Goal: Task Accomplishment & Management: Complete application form

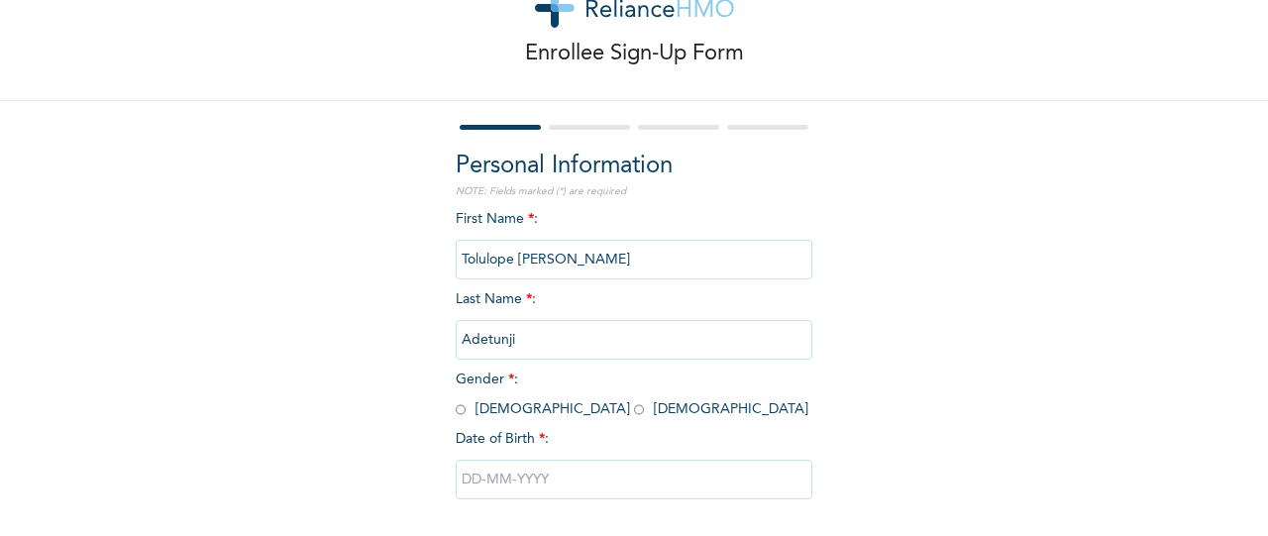
scroll to position [162, 0]
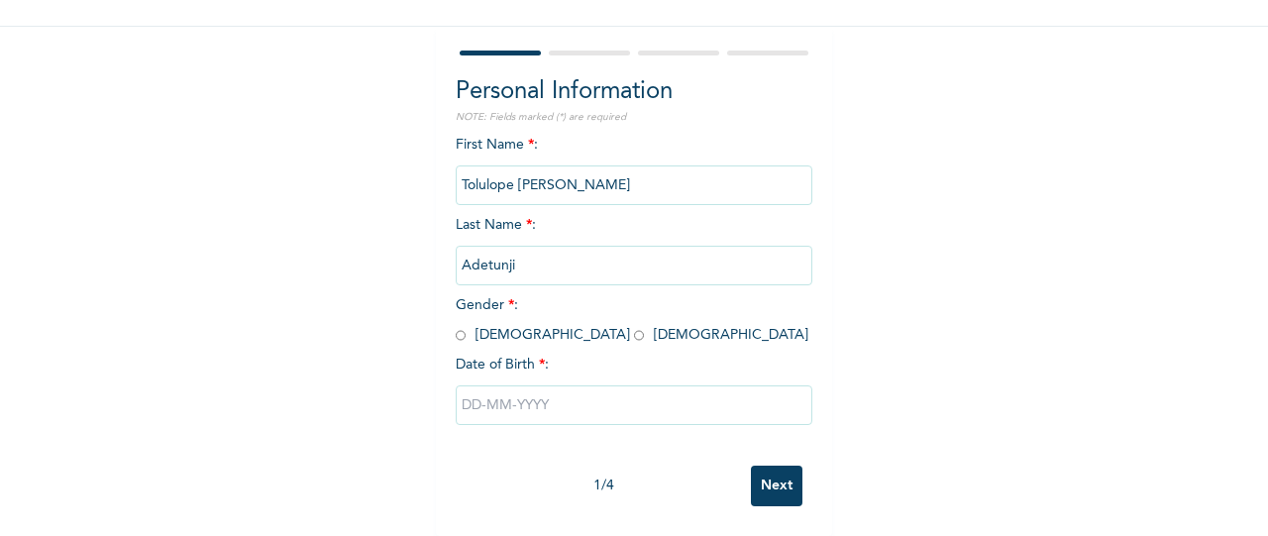
click at [634, 326] on input "radio" at bounding box center [639, 335] width 10 height 19
radio input "true"
click at [565, 401] on input "text" at bounding box center [634, 405] width 357 height 40
select select "7"
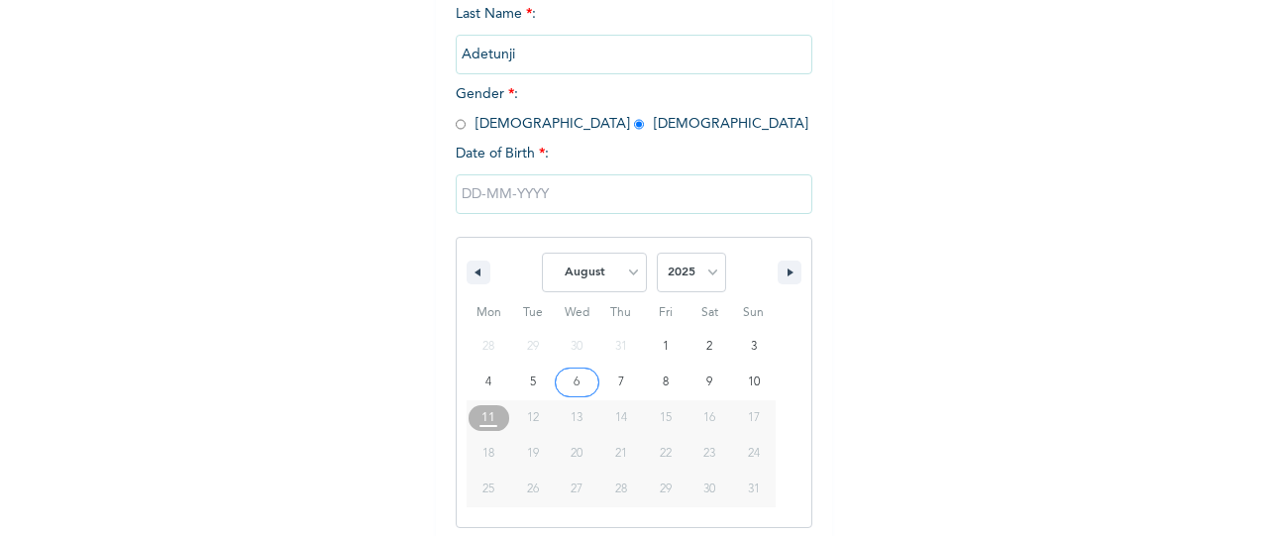
scroll to position [366, 0]
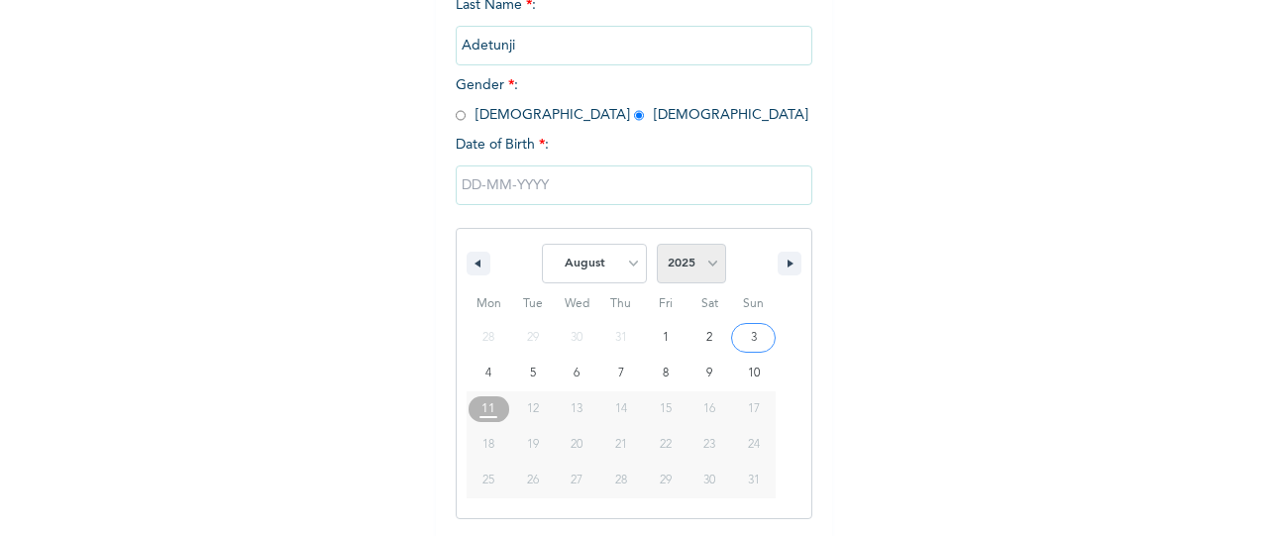
click at [706, 271] on select "2025 2024 2023 2022 2021 2020 2019 2018 2017 2016 2015 2014 2013 2012 2011 2010…" at bounding box center [691, 264] width 69 height 40
select select "1986"
click at [657, 246] on select "2025 2024 2023 2022 2021 2020 2019 2018 2017 2016 2015 2014 2013 2012 2011 2010…" at bounding box center [691, 264] width 69 height 40
click at [623, 263] on select "January February March April May June July August September October November De…" at bounding box center [594, 264] width 105 height 40
select select "8"
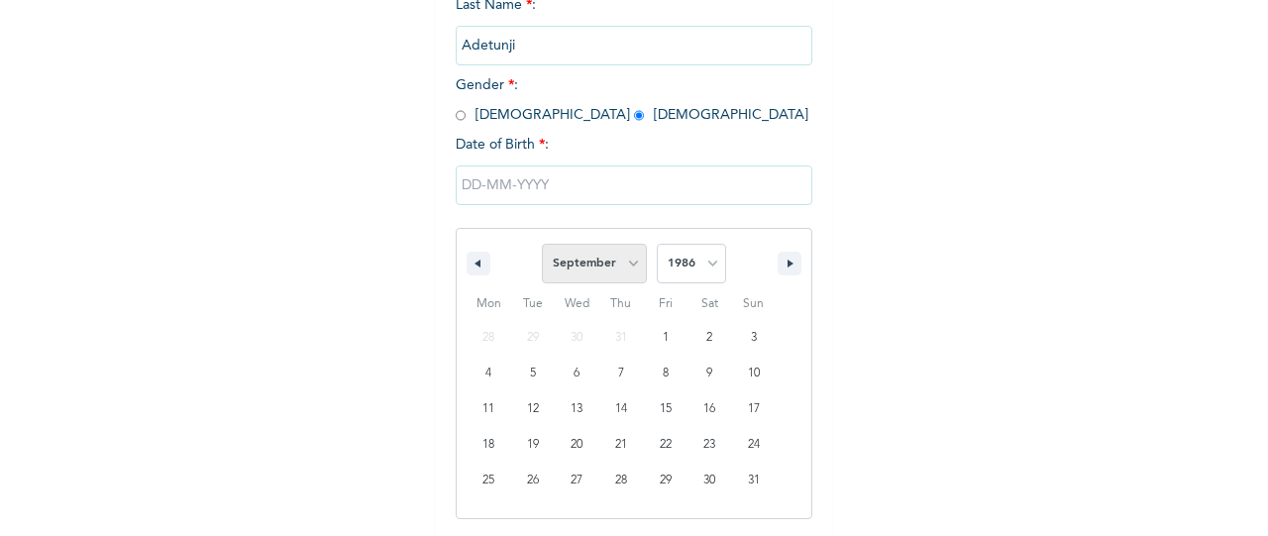
click at [542, 246] on select "January February March April May June July August September October November De…" at bounding box center [594, 264] width 105 height 40
type input "[DATE]"
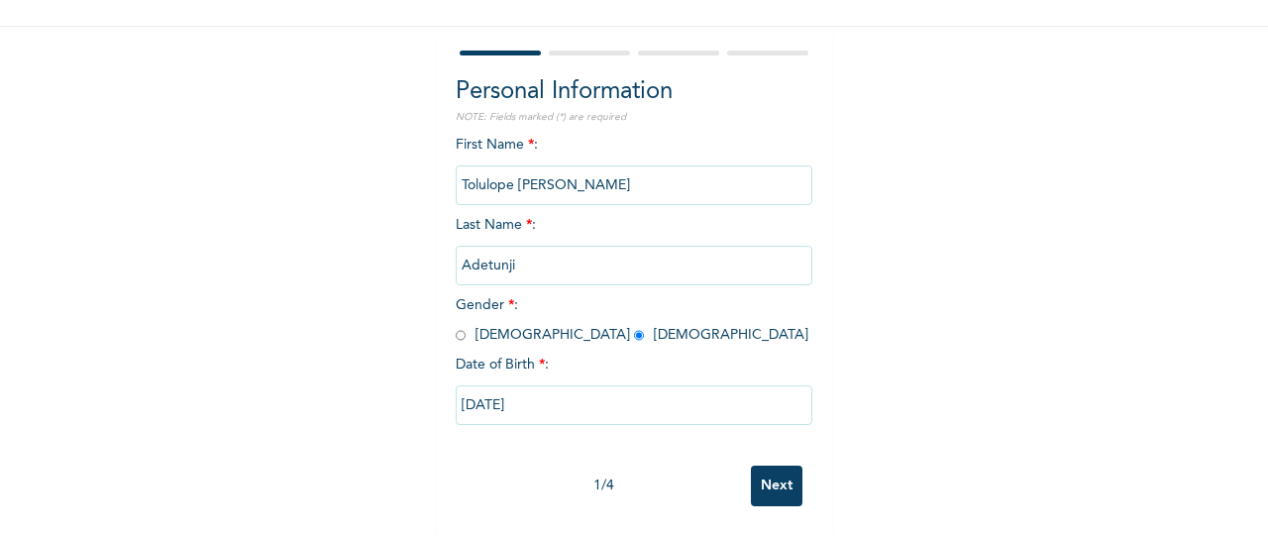
scroll to position [162, 0]
click at [780, 477] on input "Next" at bounding box center [777, 486] width 52 height 41
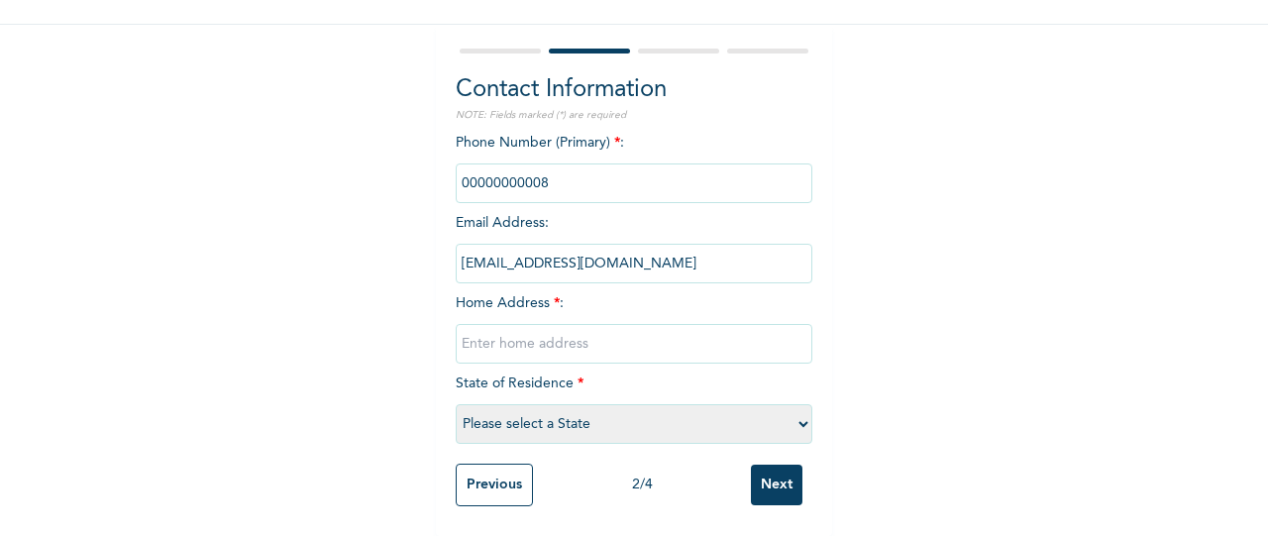
click at [632, 172] on input "phone" at bounding box center [634, 183] width 357 height 40
click at [592, 293] on div "Phone Number (Primary) * : Email Address : [EMAIL_ADDRESS][DOMAIN_NAME] Home Ad…" at bounding box center [634, 293] width 357 height 321
click at [527, 296] on span "Home Address * :" at bounding box center [634, 323] width 357 height 54
click at [588, 282] on div "Phone Number (Primary) * : Email Address : [EMAIL_ADDRESS][DOMAIN_NAME] Home Ad…" at bounding box center [634, 293] width 357 height 321
click at [553, 296] on span "Home Address * :" at bounding box center [634, 323] width 357 height 54
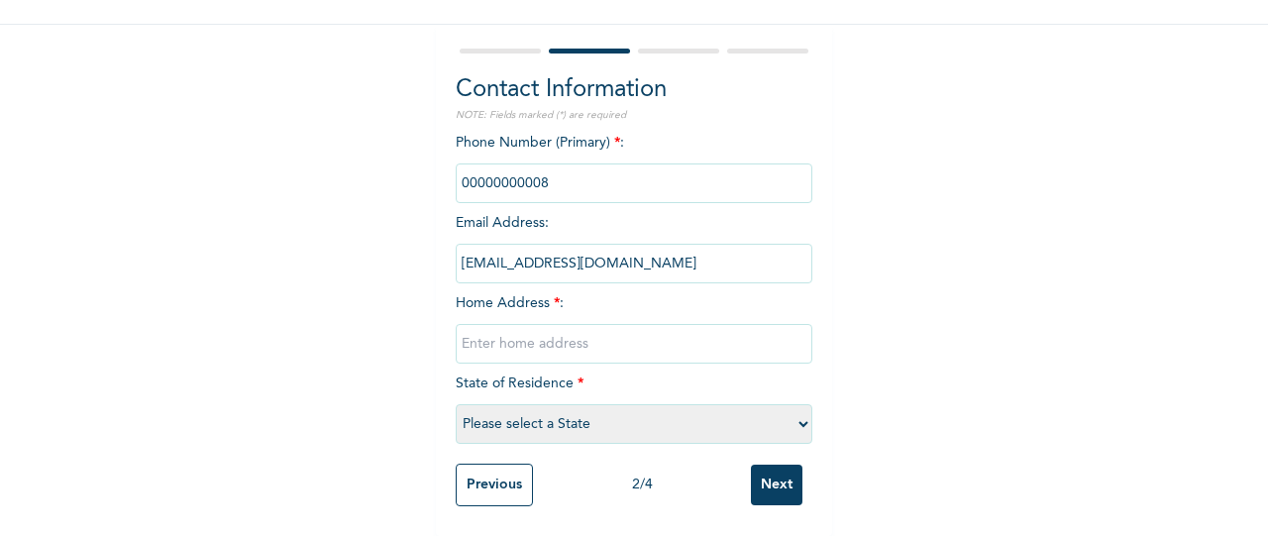
click at [578, 377] on span "*" at bounding box center [581, 384] width 6 height 14
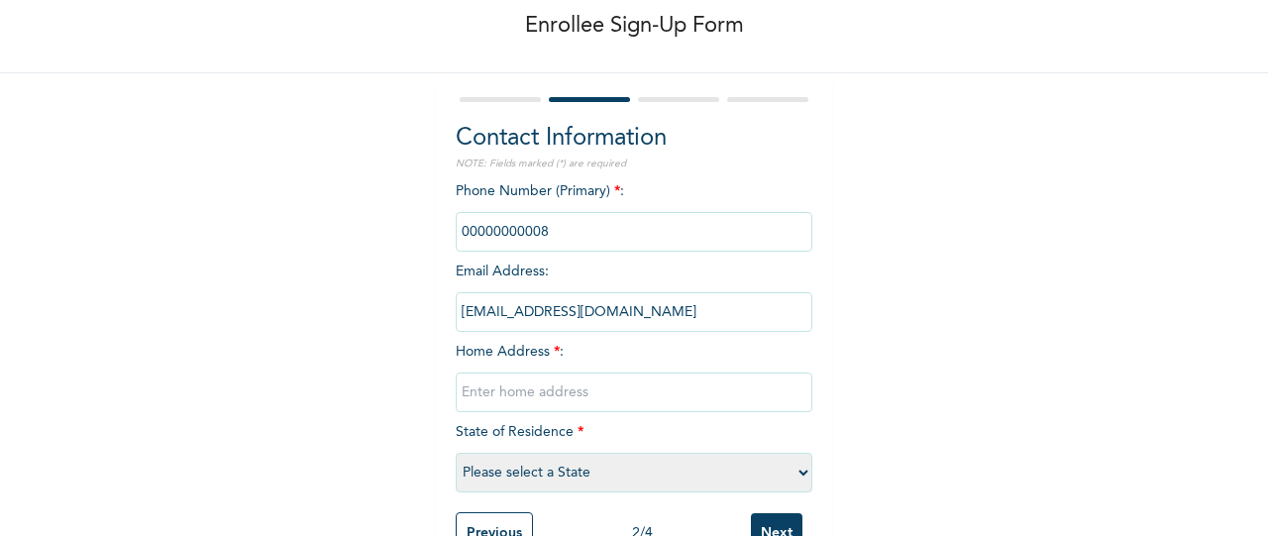
scroll to position [164, 0]
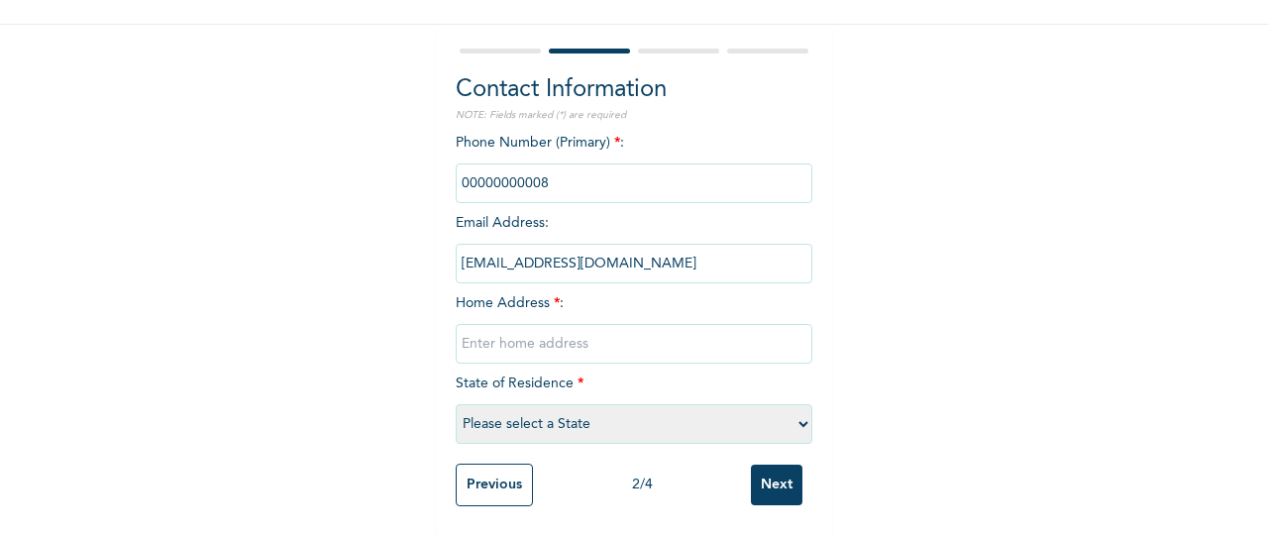
click at [534, 169] on input "phone" at bounding box center [634, 183] width 357 height 40
click at [546, 167] on input "phone" at bounding box center [634, 183] width 357 height 40
click at [527, 181] on input "phone" at bounding box center [634, 183] width 357 height 40
click at [486, 332] on input "text" at bounding box center [634, 344] width 357 height 40
type input "h"
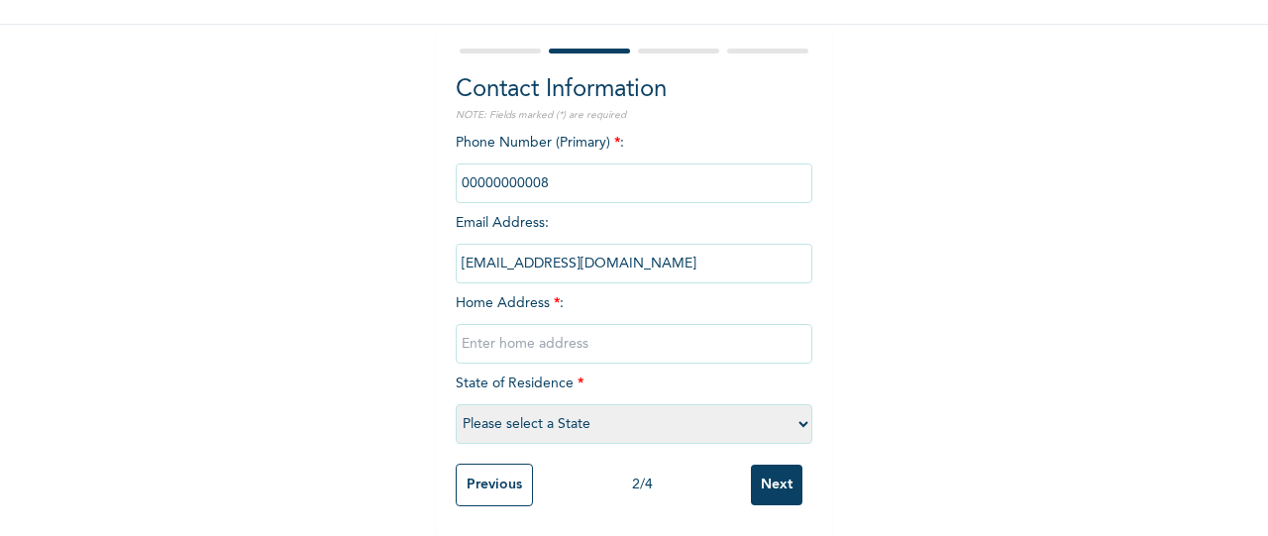
click at [573, 336] on input "text" at bounding box center [634, 344] width 357 height 40
type input "4"
select select "28"
click input "Previous" at bounding box center [494, 485] width 77 height 43
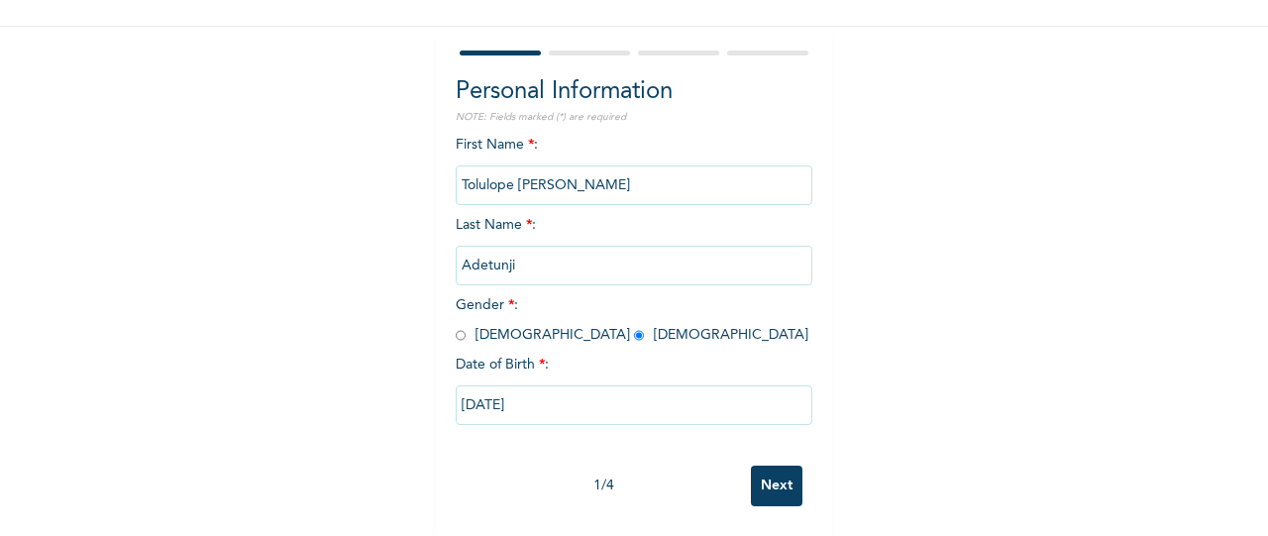
scroll to position [162, 0]
click at [763, 487] on input "Next" at bounding box center [777, 486] width 52 height 41
select select "28"
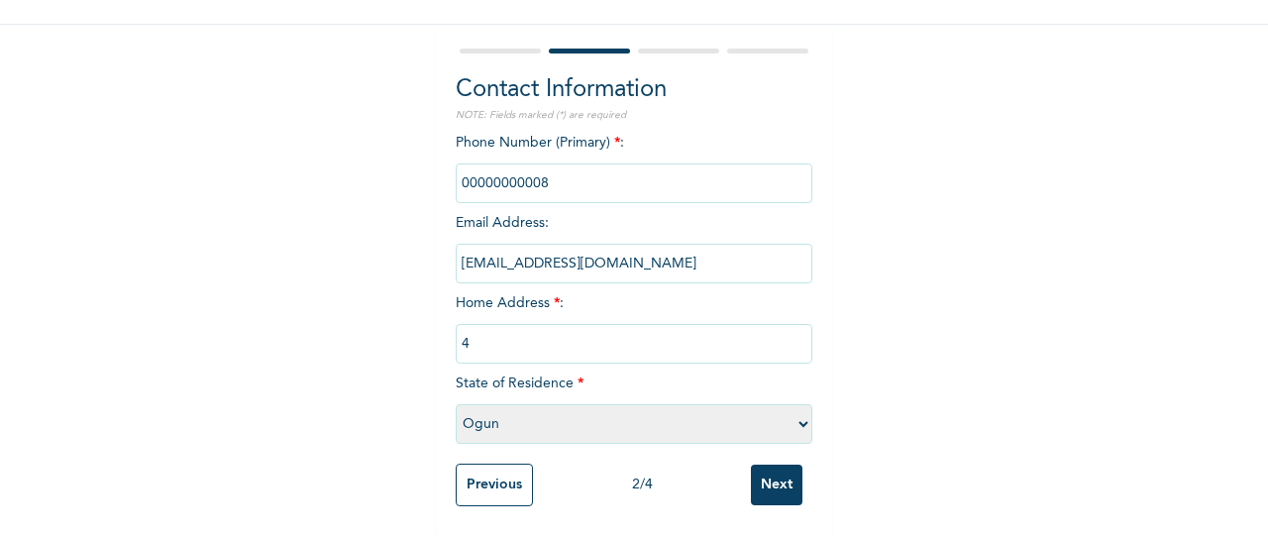
click at [505, 342] on input "4" at bounding box center [634, 344] width 357 height 40
click at [613, 333] on input "4 ojo close" at bounding box center [634, 344] width 357 height 40
type input "4 ojo close Ijaiye [GEOGRAPHIC_DATA]"
click at [573, 411] on select "Please select a State [PERSON_NAME] (FCT) [PERSON_NAME] Ibom [GEOGRAPHIC_DATA] …" at bounding box center [634, 424] width 357 height 40
select select "25"
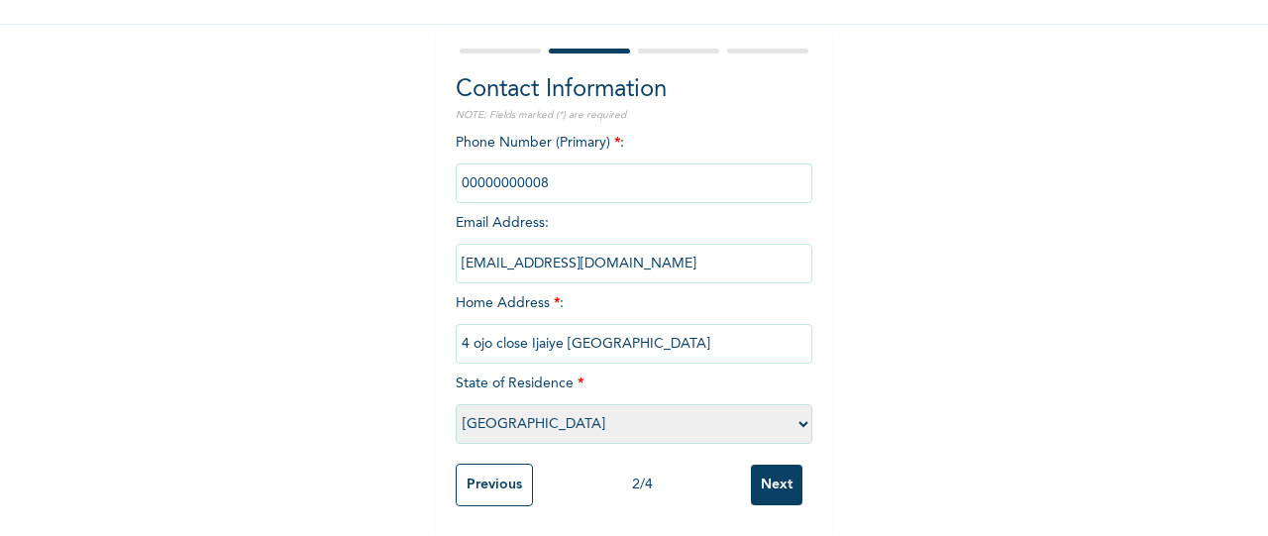
click at [456, 404] on select "Please select a State [PERSON_NAME] (FCT) [PERSON_NAME] Ibom [GEOGRAPHIC_DATA] …" at bounding box center [634, 424] width 357 height 40
click at [581, 163] on input "phone" at bounding box center [634, 183] width 357 height 40
click at [773, 475] on input "Next" at bounding box center [777, 485] width 52 height 41
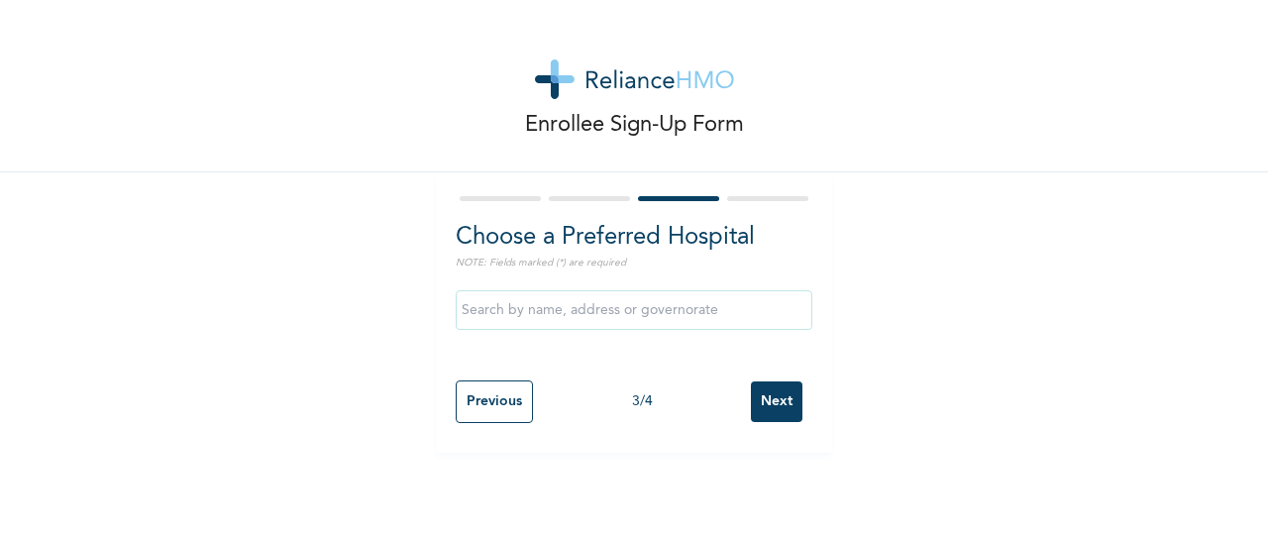
scroll to position [0, 0]
click at [724, 308] on input "text" at bounding box center [634, 310] width 357 height 40
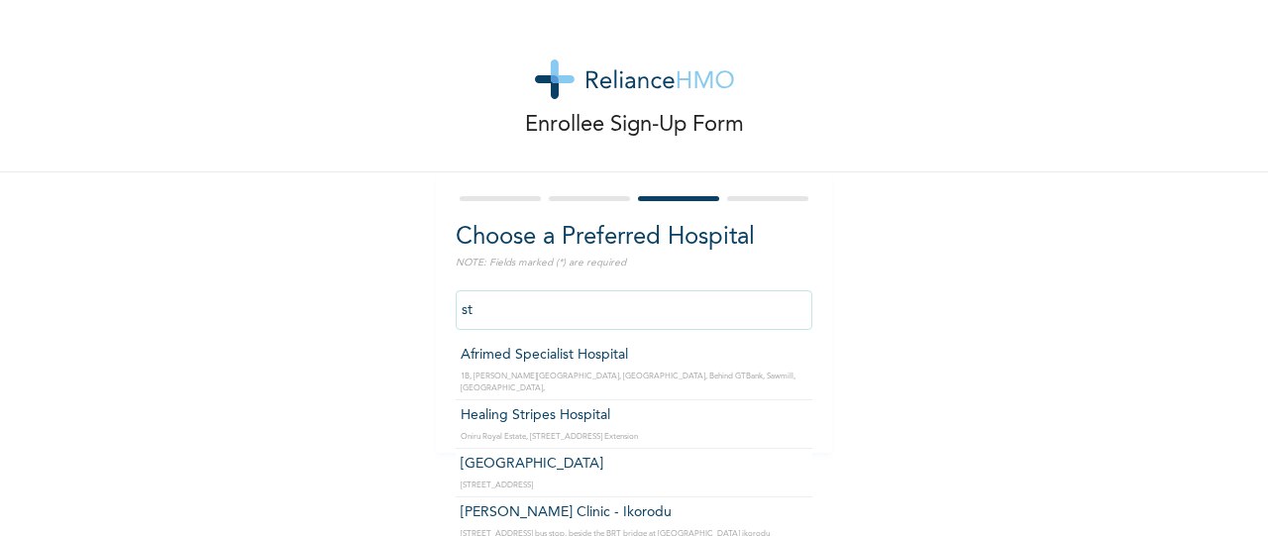
type input "s"
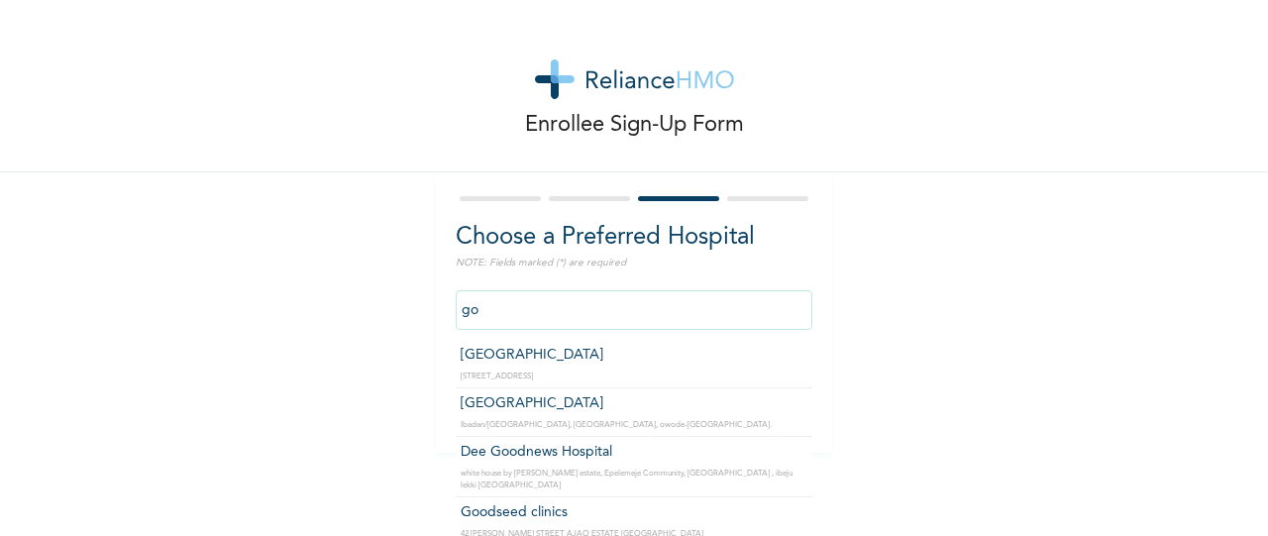
type input "g"
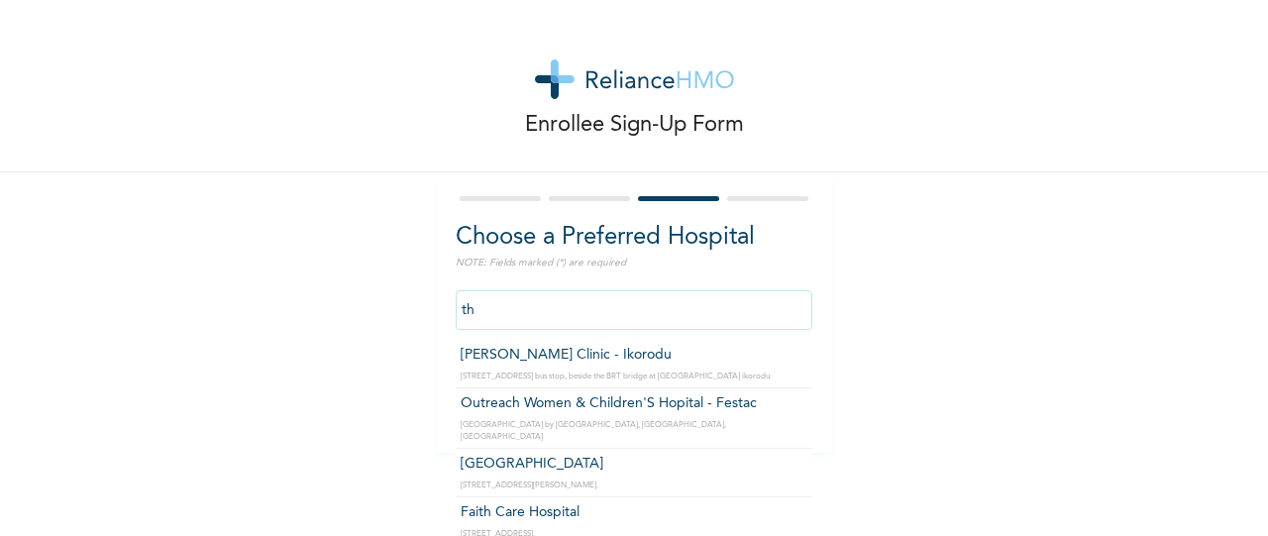
type input "t"
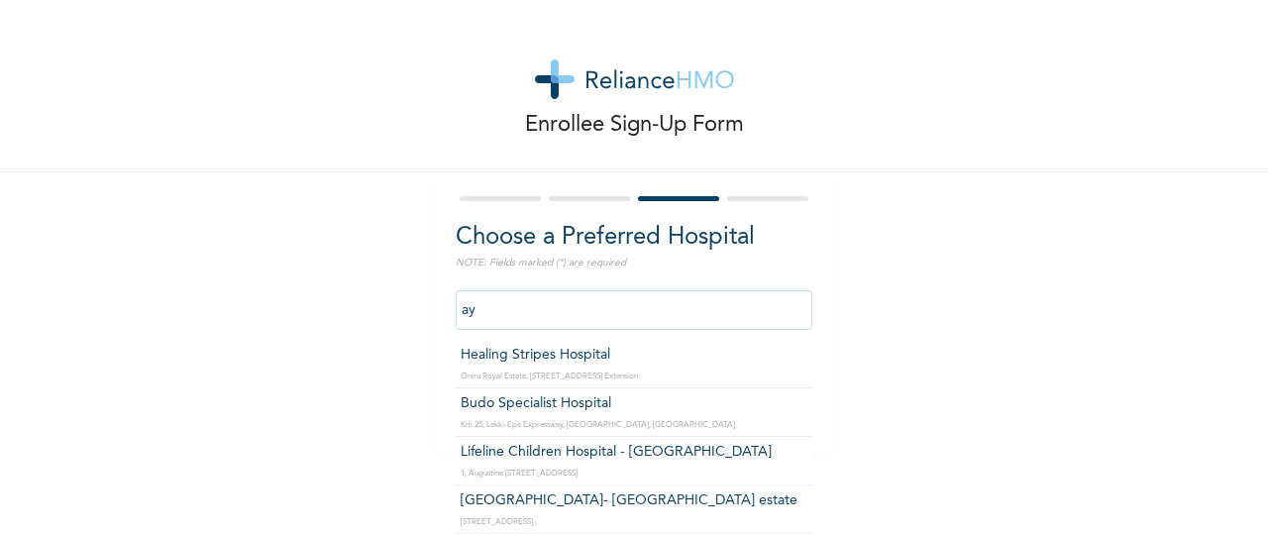
type input "a"
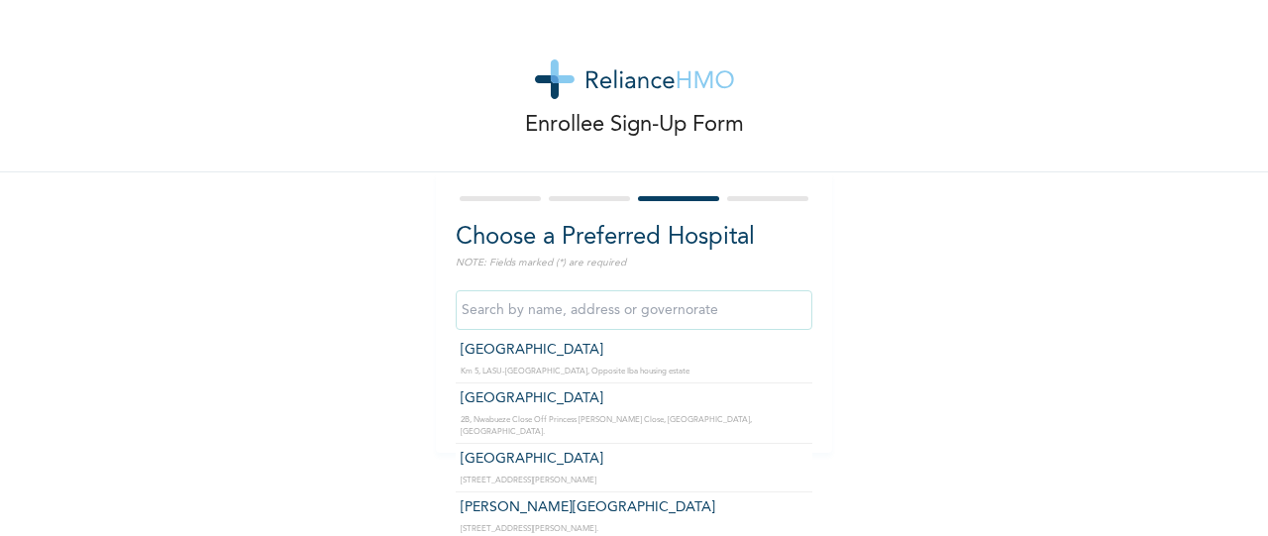
type input "[GEOGRAPHIC_DATA]"
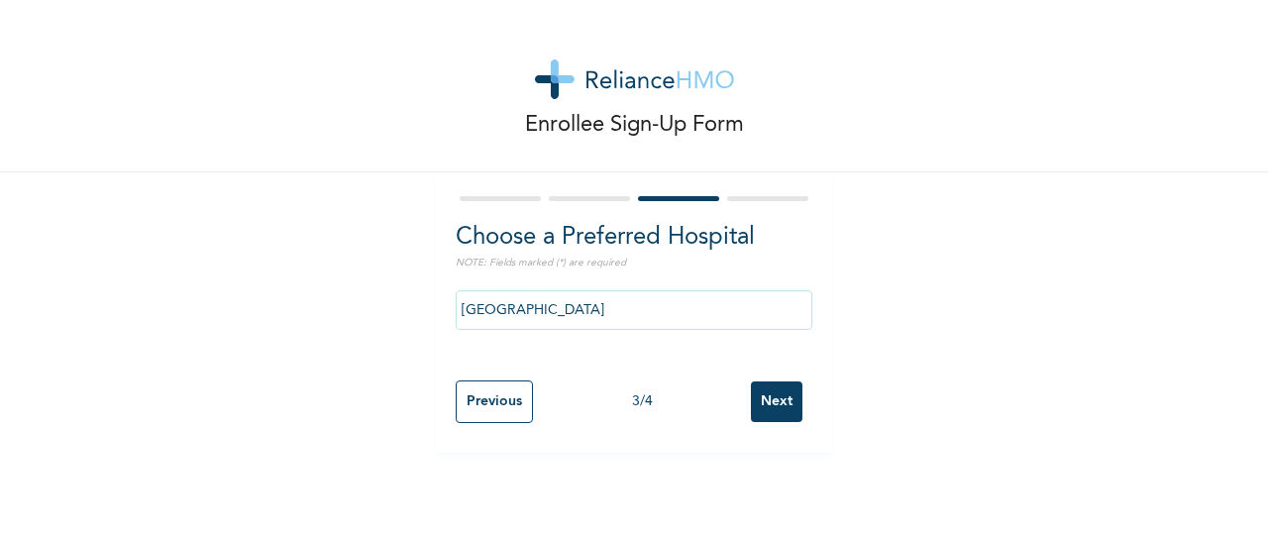
click at [763, 399] on input "Next" at bounding box center [777, 401] width 52 height 41
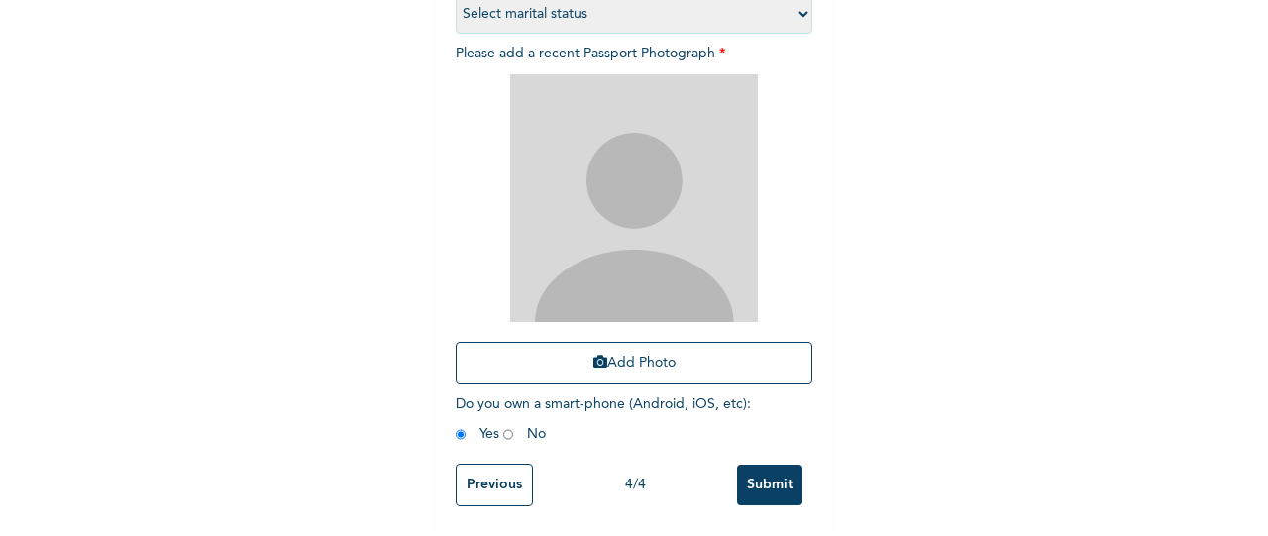
scroll to position [333, 0]
drag, startPoint x: 623, startPoint y: 351, endPoint x: 571, endPoint y: 221, distance: 140.0
click at [571, 221] on img at bounding box center [634, 198] width 248 height 248
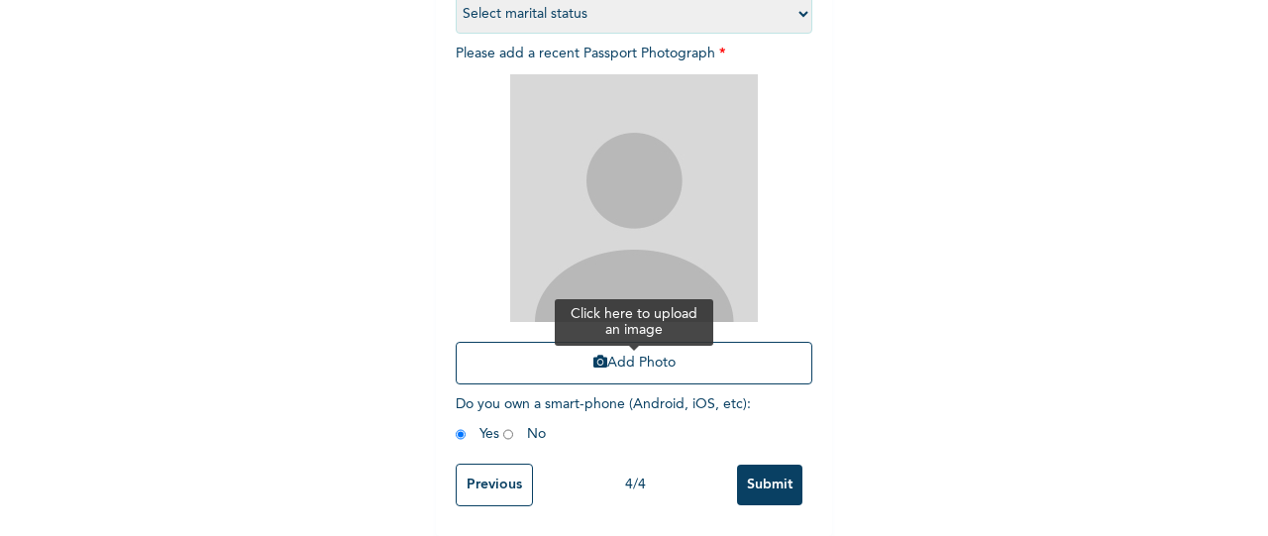
click at [637, 348] on button "Add Photo" at bounding box center [634, 363] width 357 height 43
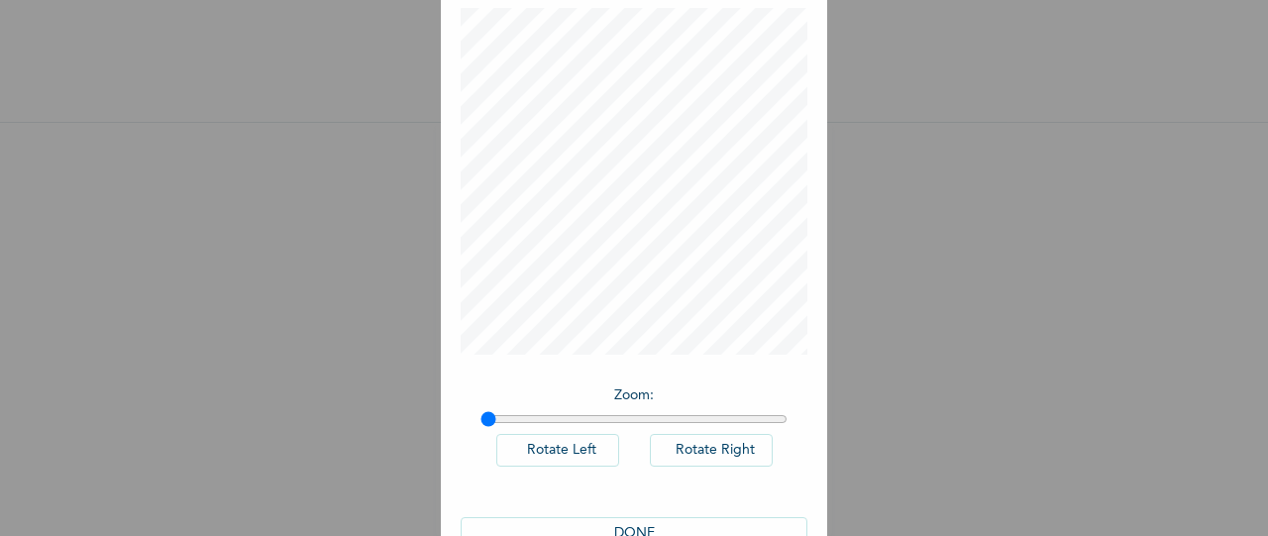
scroll to position [155, 0]
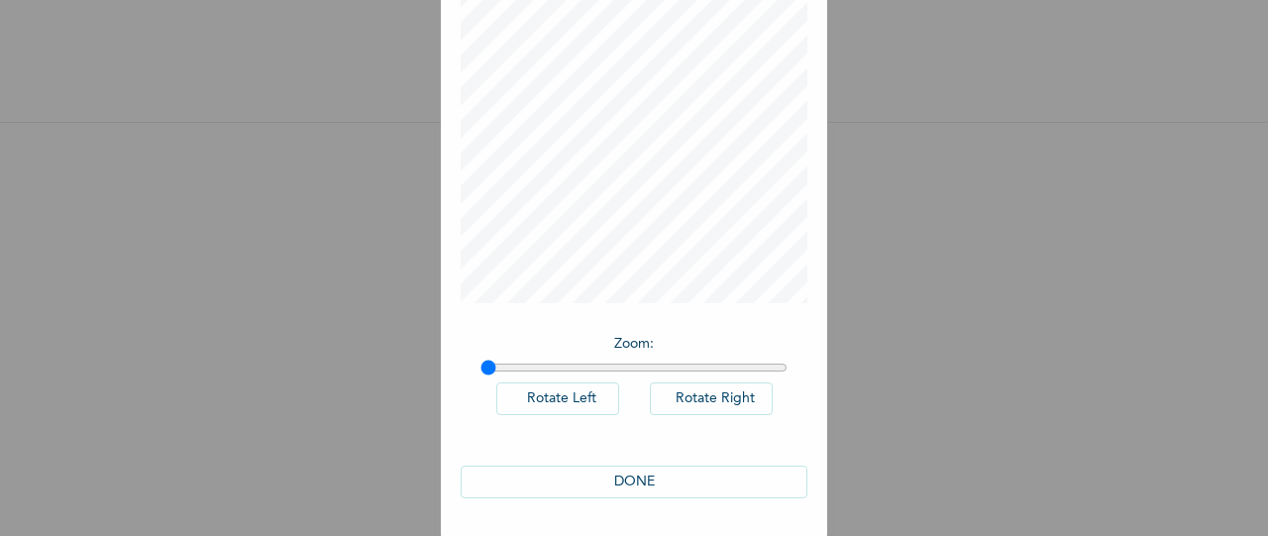
click at [622, 471] on button "DONE" at bounding box center [634, 482] width 347 height 33
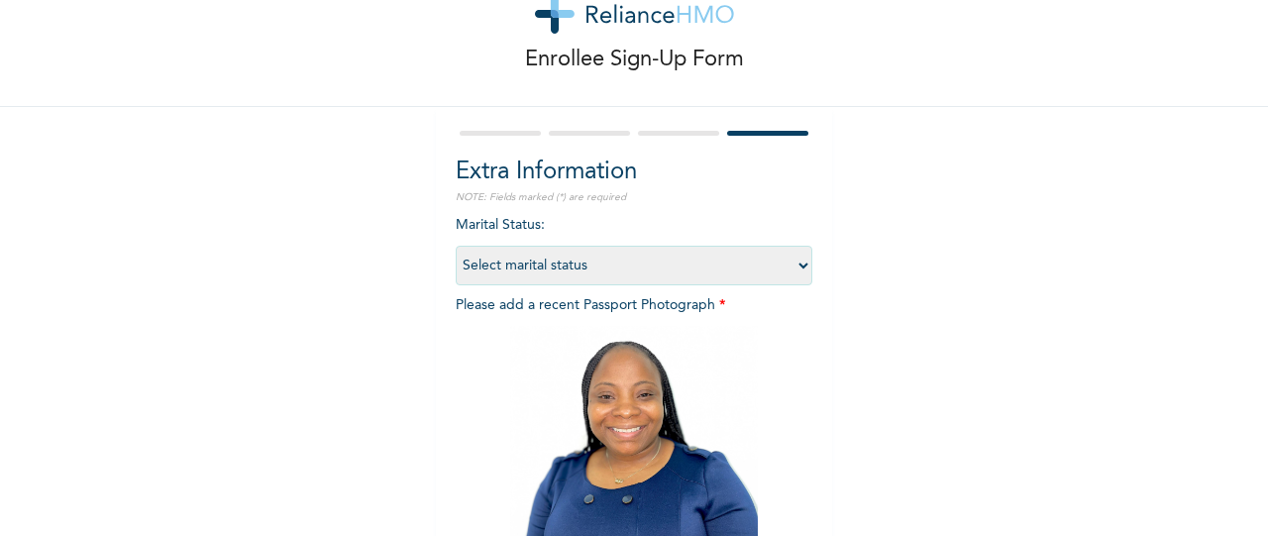
click at [798, 269] on select "Select marital status [DEMOGRAPHIC_DATA] Married [DEMOGRAPHIC_DATA] Widow/[DEMO…" at bounding box center [634, 266] width 357 height 40
select select "2"
click at [456, 246] on select "Select marital status [DEMOGRAPHIC_DATA] Married [DEMOGRAPHIC_DATA] Widow/[DEMO…" at bounding box center [634, 266] width 357 height 40
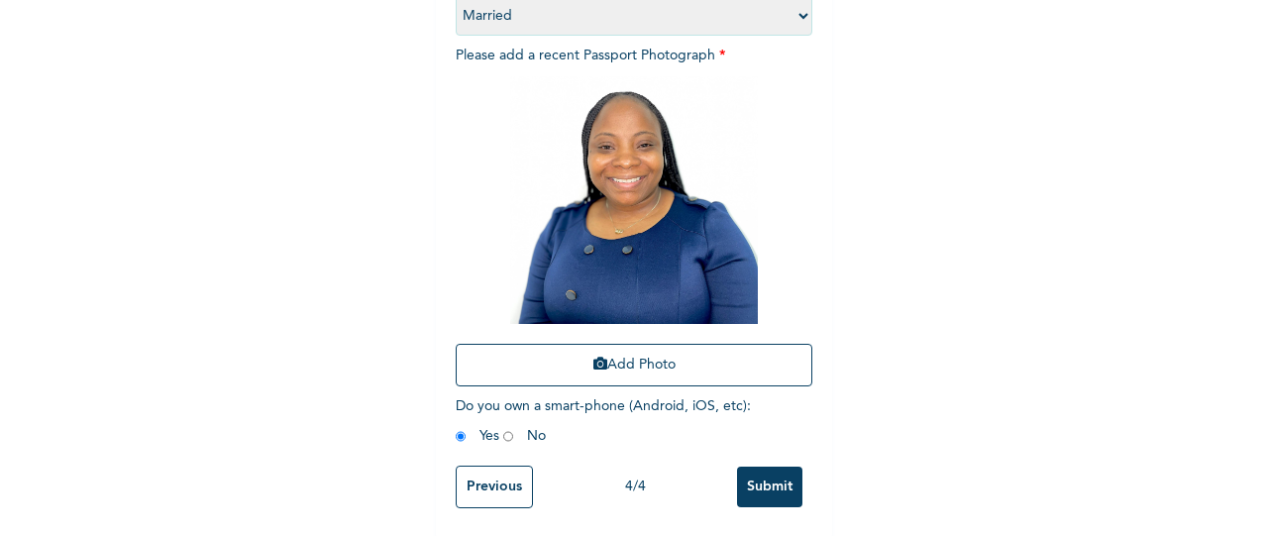
scroll to position [333, 0]
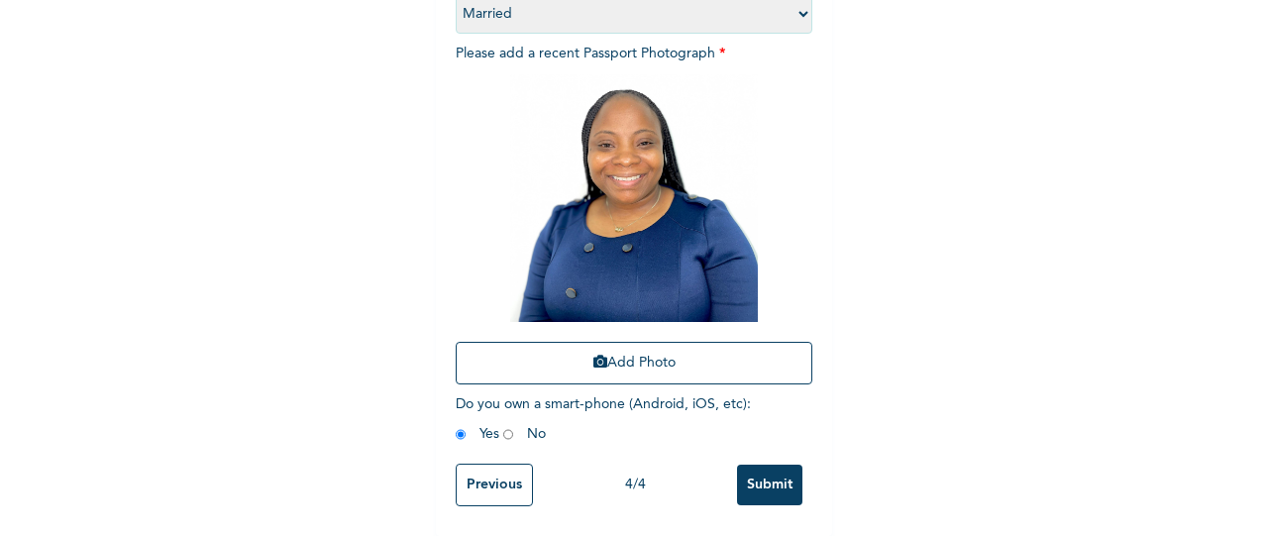
click at [757, 474] on input "Submit" at bounding box center [769, 485] width 65 height 41
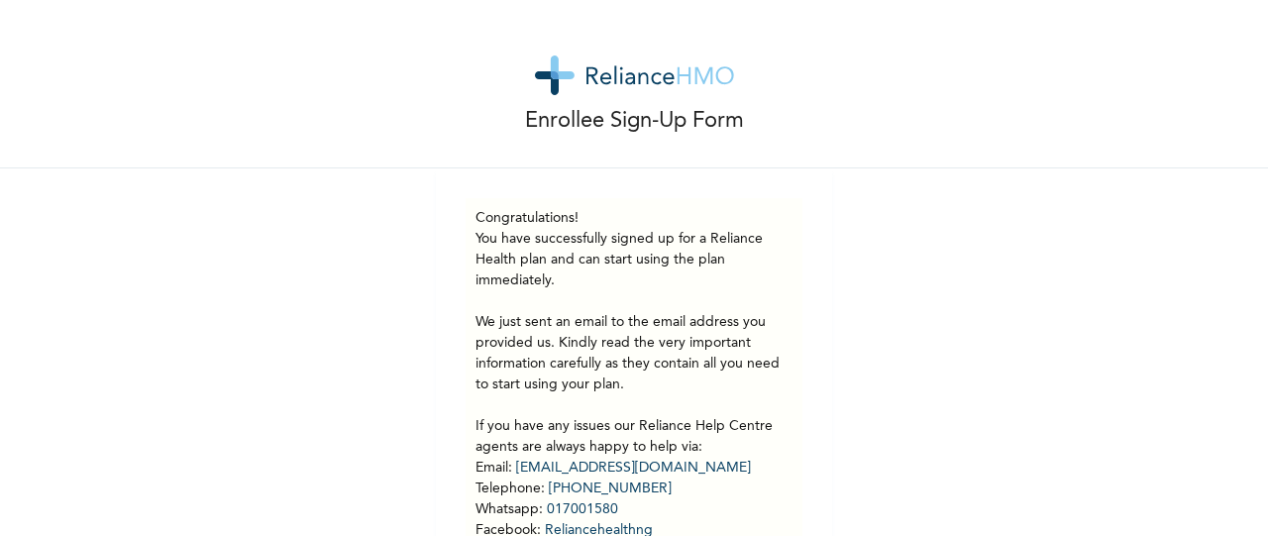
scroll to position [0, 0]
